Goal: Check status

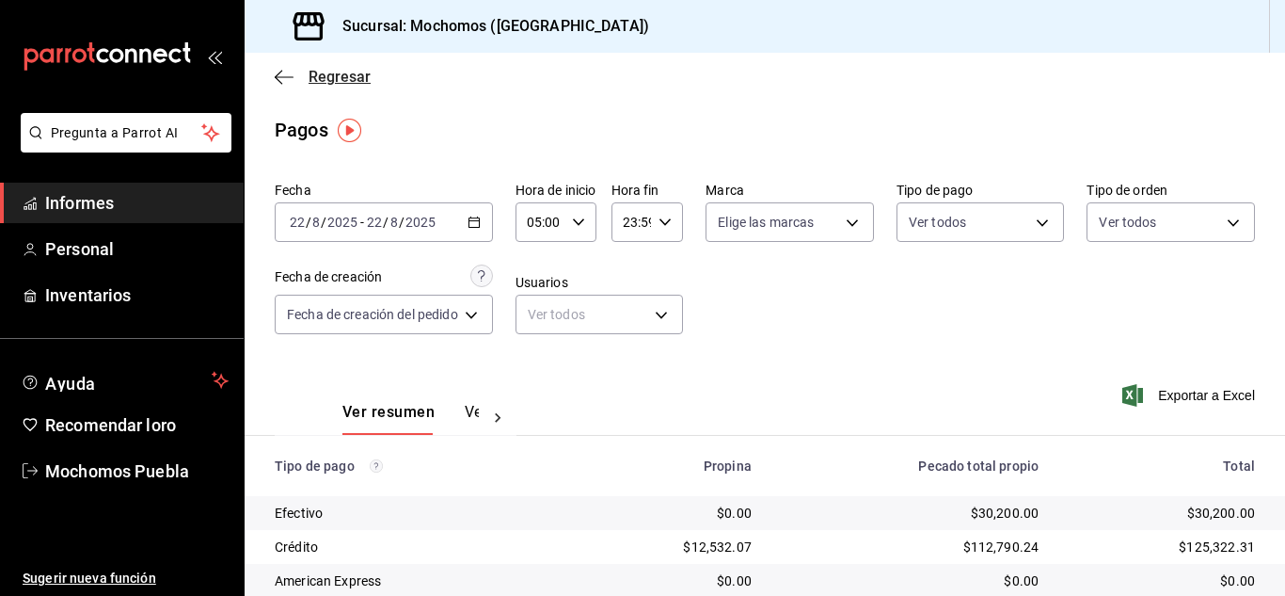
click at [284, 82] on icon "button" at bounding box center [284, 77] width 19 height 17
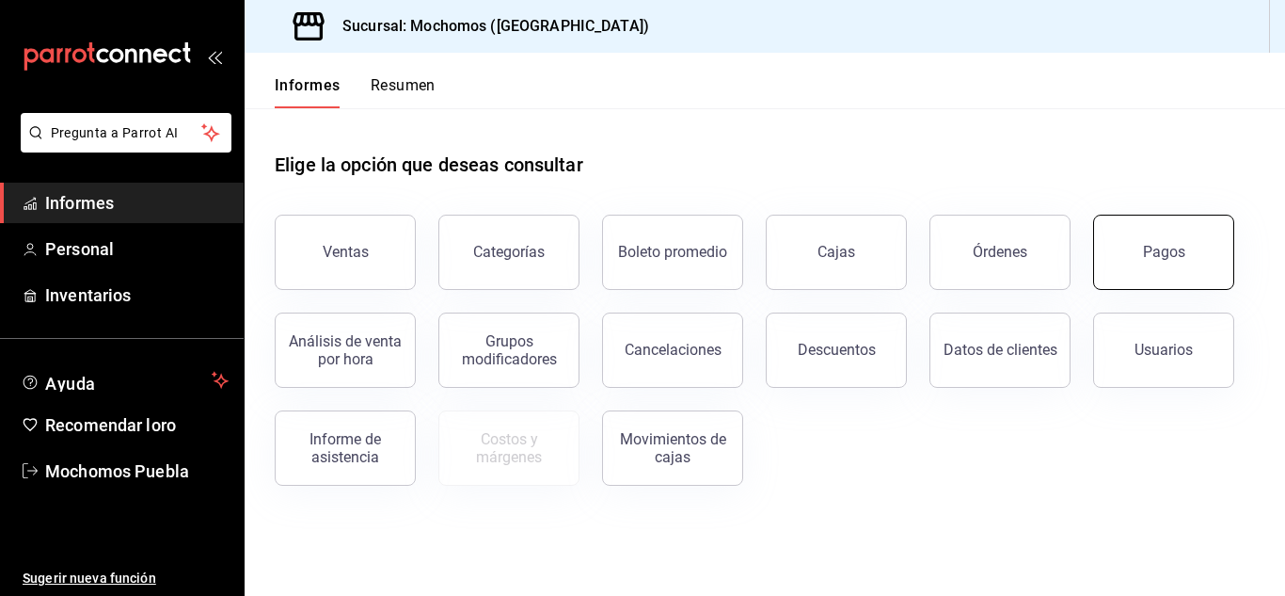
click at [1132, 259] on button "Pagos" at bounding box center [1163, 252] width 141 height 75
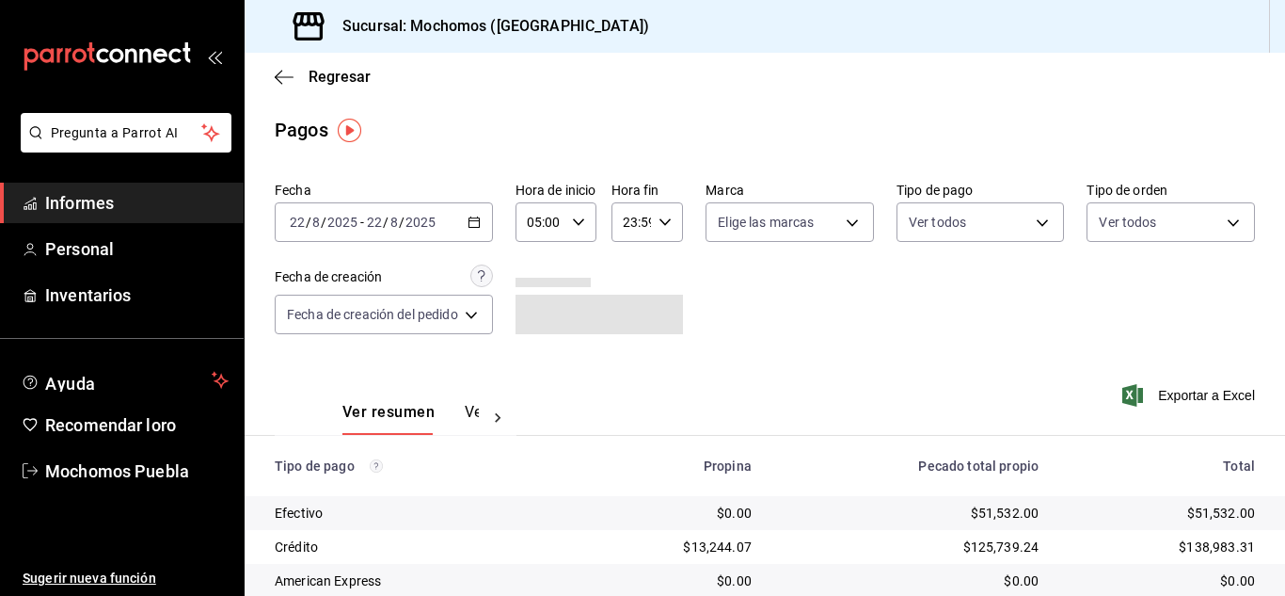
click at [476, 215] on icon "button" at bounding box center [474, 221] width 13 height 13
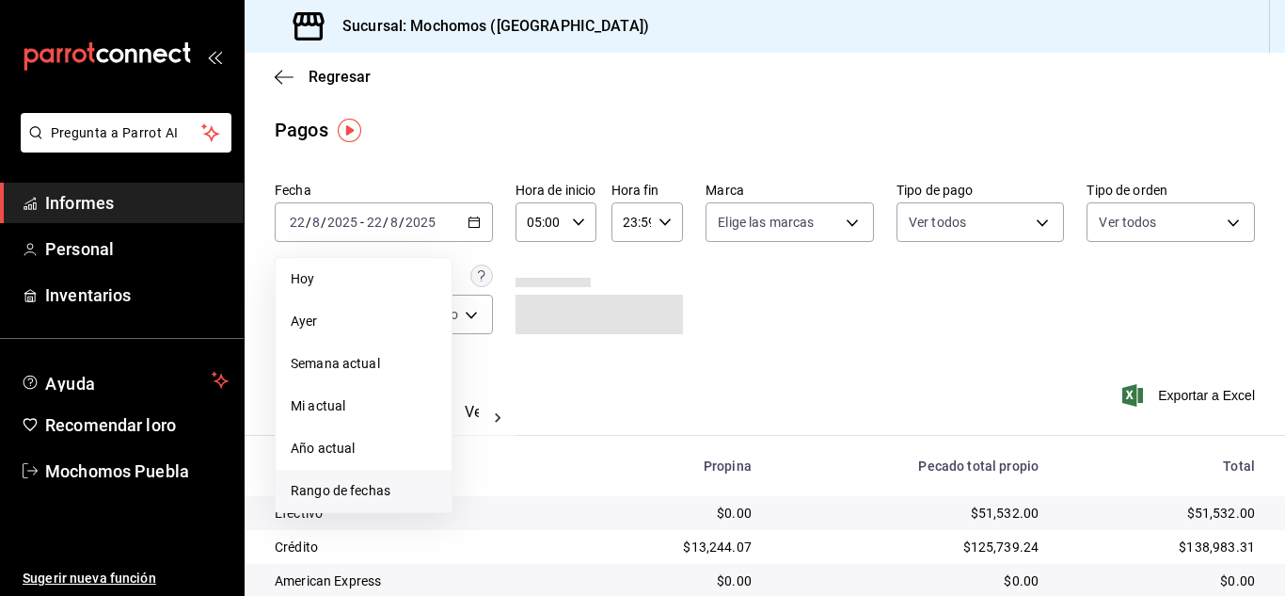
click at [372, 490] on font "Rango de fechas" at bounding box center [341, 490] width 100 height 15
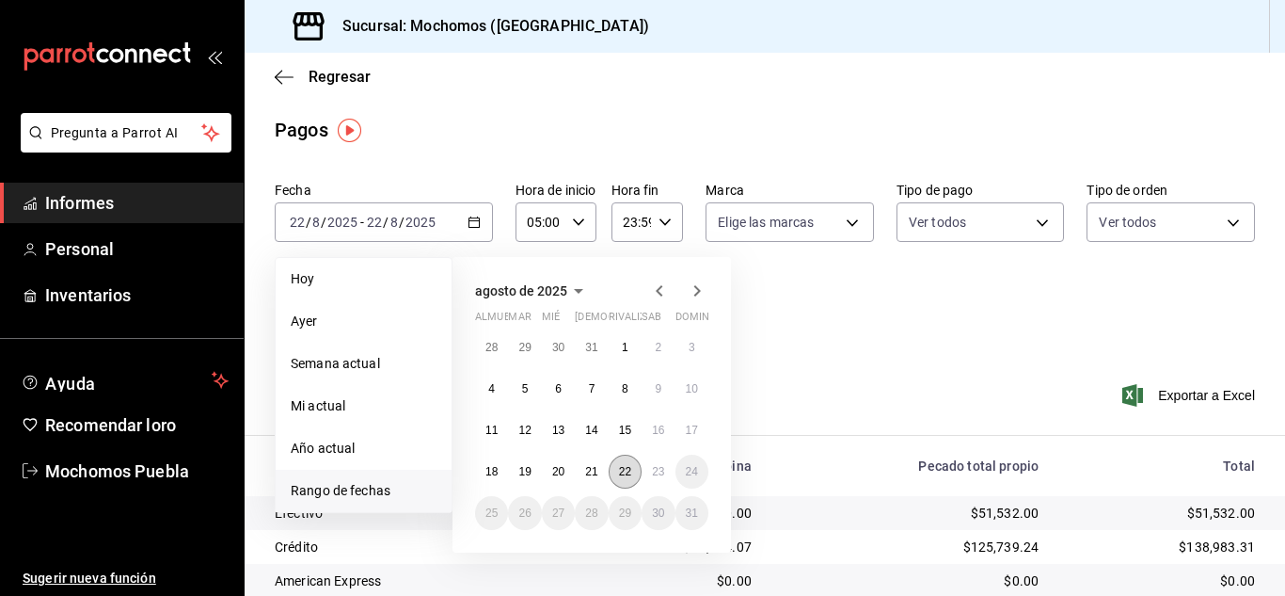
click at [621, 470] on font "22" at bounding box center [625, 471] width 12 height 13
click at [650, 467] on button "23" at bounding box center [658, 471] width 33 height 34
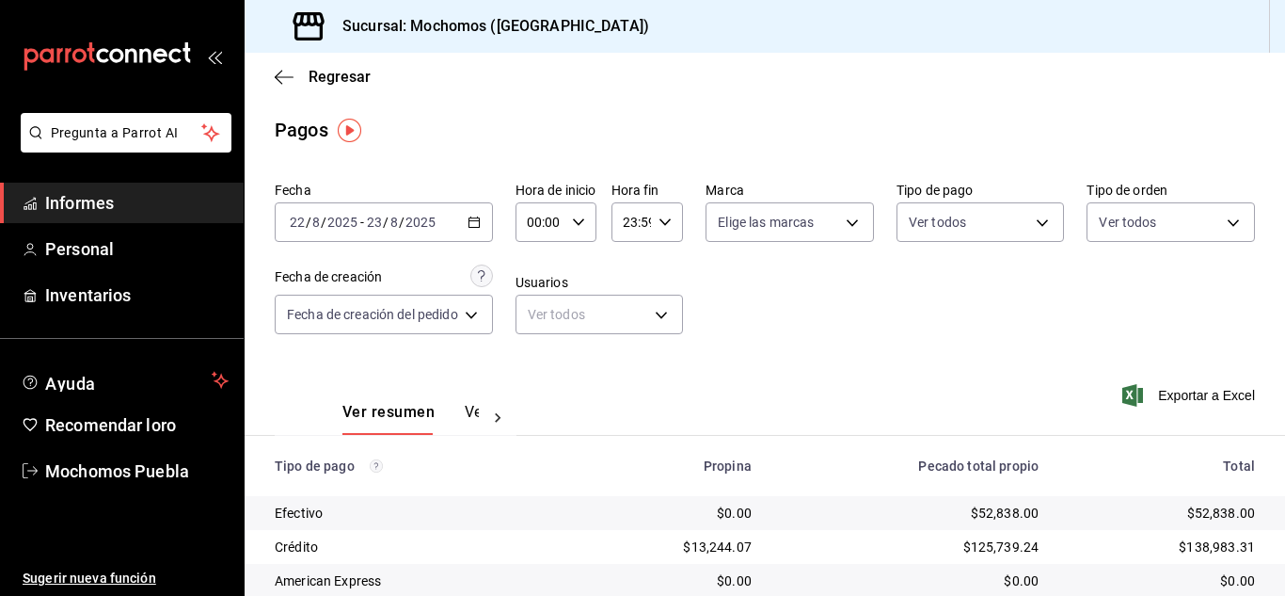
click at [573, 220] on div "00:00 Hora de inicio" at bounding box center [556, 222] width 81 height 40
click at [544, 305] on font "05" at bounding box center [539, 307] width 15 height 15
type input "05:00"
click at [774, 310] on div at bounding box center [642, 298] width 1285 height 596
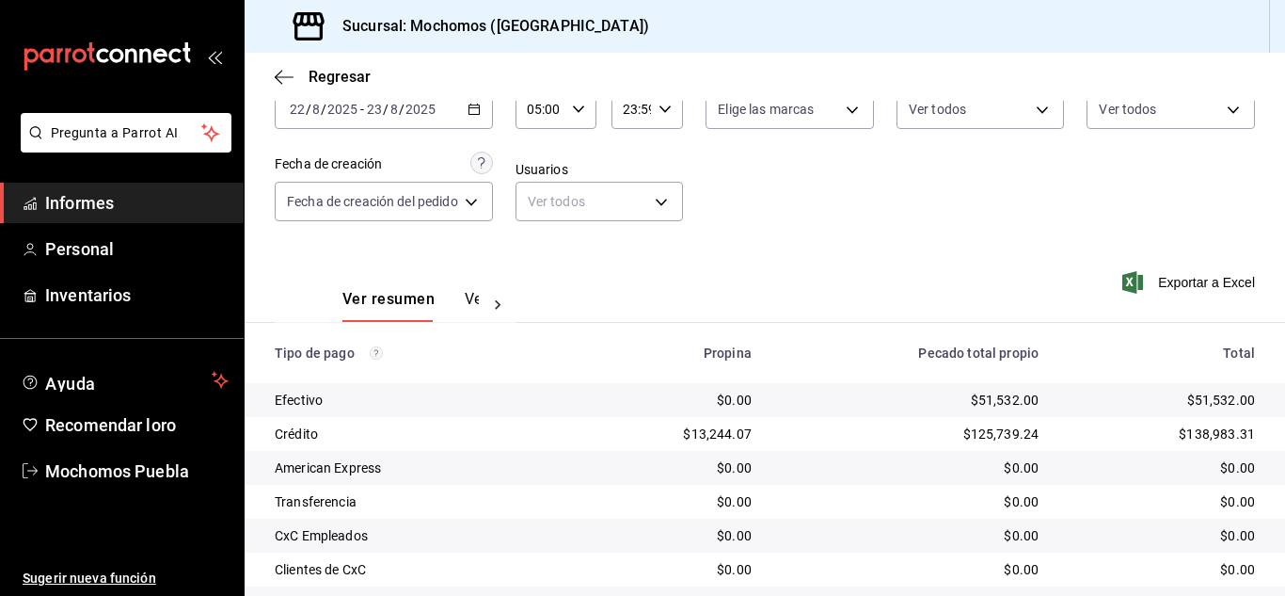
scroll to position [270, 0]
